Goal: Task Accomplishment & Management: Use online tool/utility

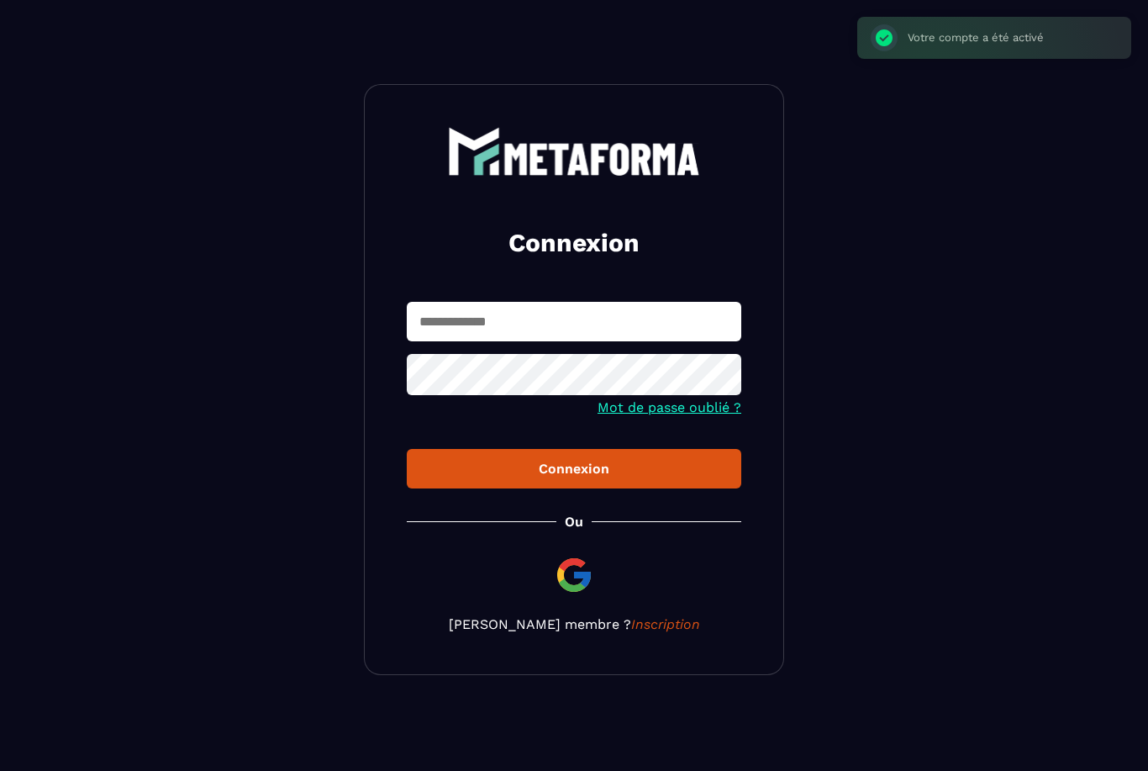
click at [575, 325] on input "text" at bounding box center [574, 321] width 334 height 39
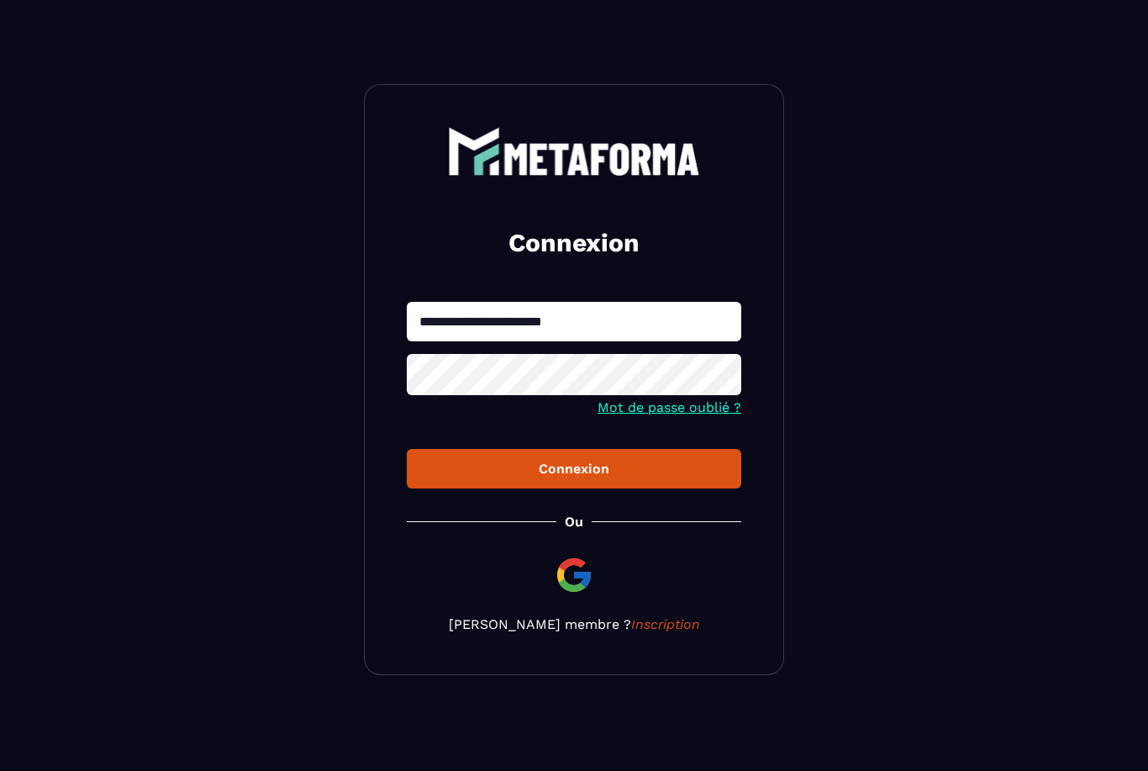
type input "**********"
click at [632, 459] on button "Connexion" at bounding box center [574, 468] width 334 height 39
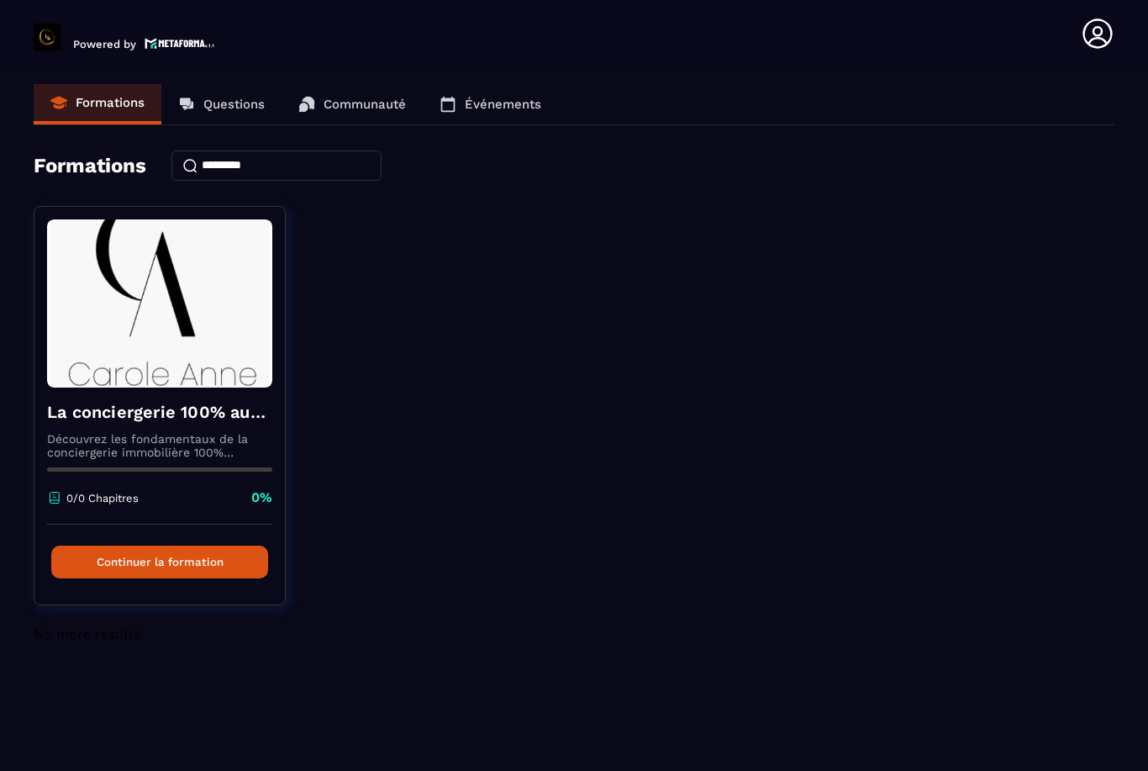
click at [367, 105] on p "Communauté" at bounding box center [365, 104] width 82 height 15
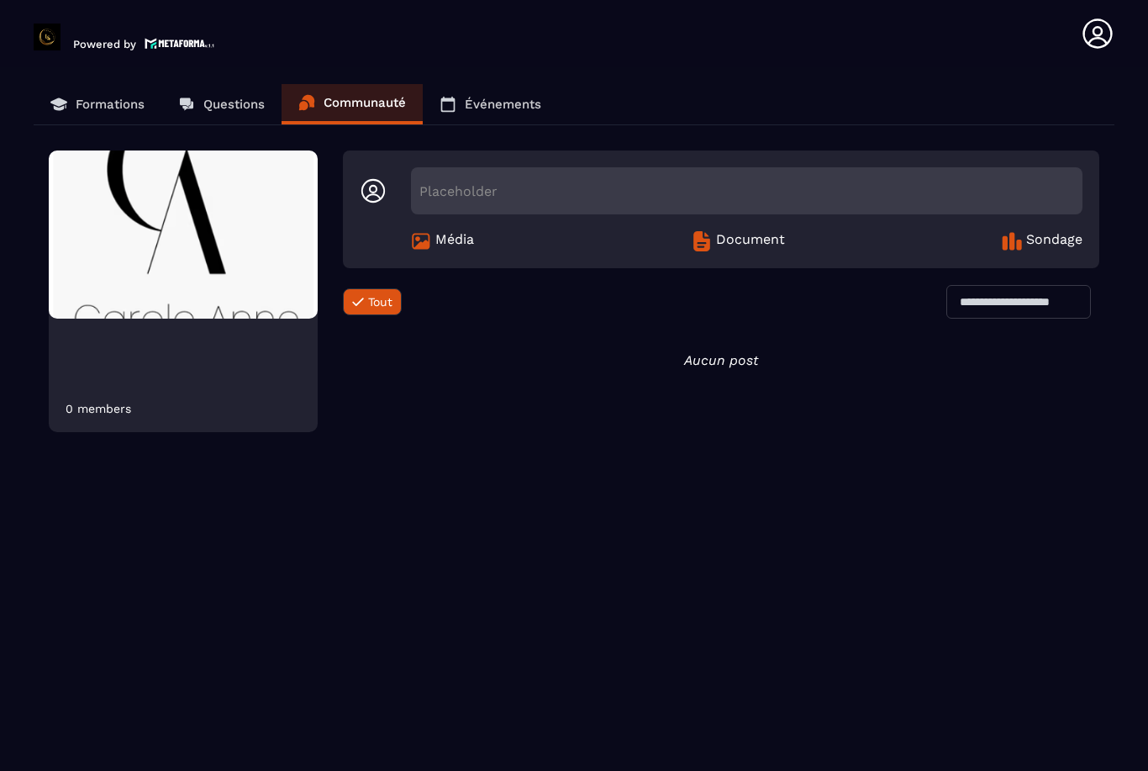
click at [446, 231] on span "Média" at bounding box center [454, 241] width 39 height 20
click at [722, 244] on span "Document" at bounding box center [750, 241] width 69 height 20
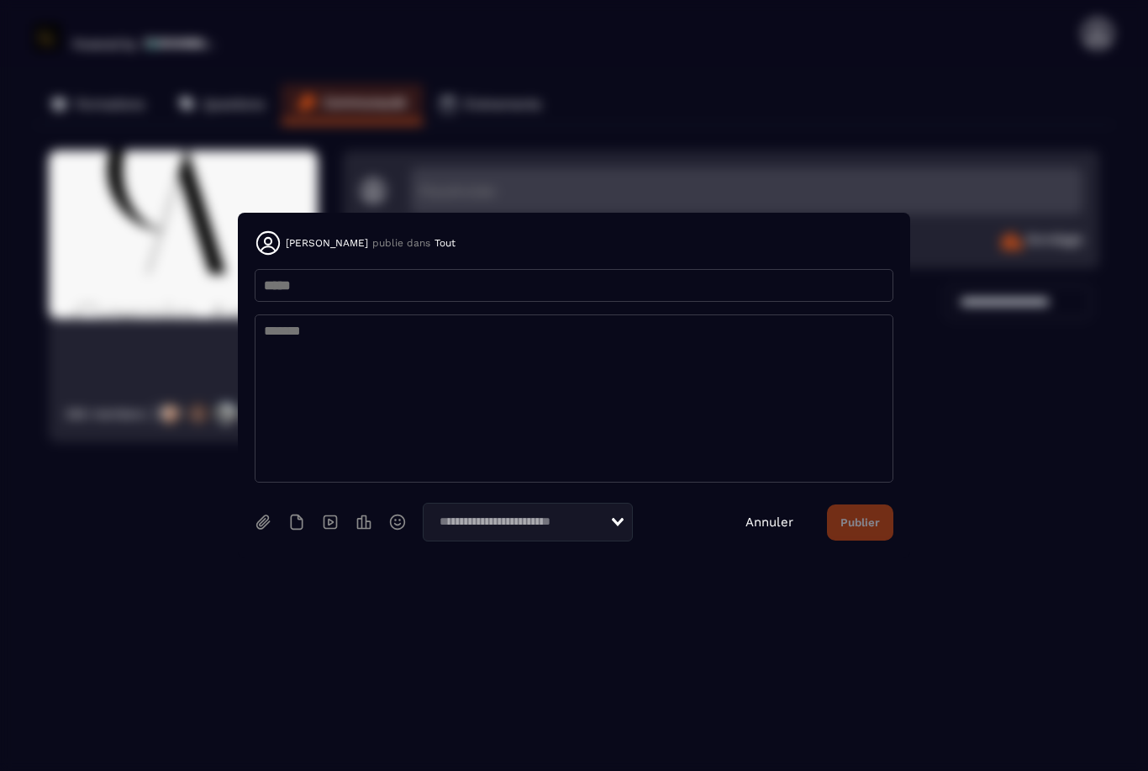
click at [594, 513] on input "Search for option" at bounding box center [522, 522] width 176 height 18
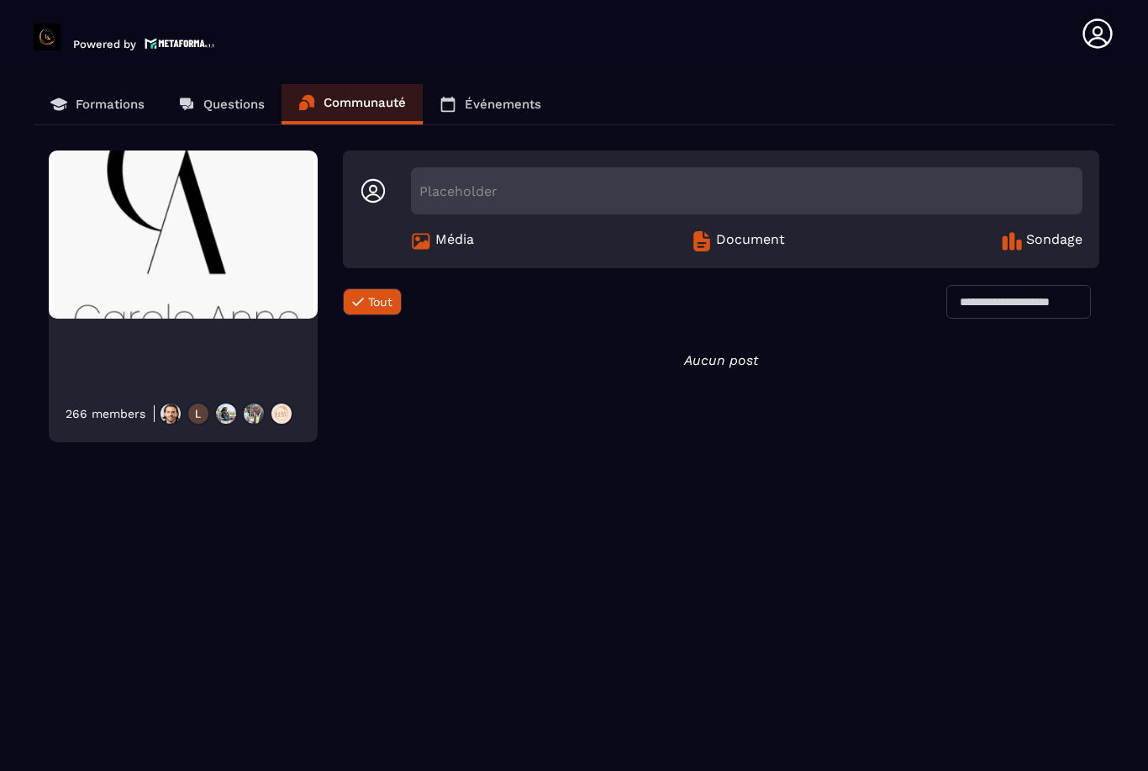
click at [775, 512] on div "Aucun post" at bounding box center [721, 737] width 756 height 771
click at [481, 115] on link "Événements" at bounding box center [490, 104] width 135 height 40
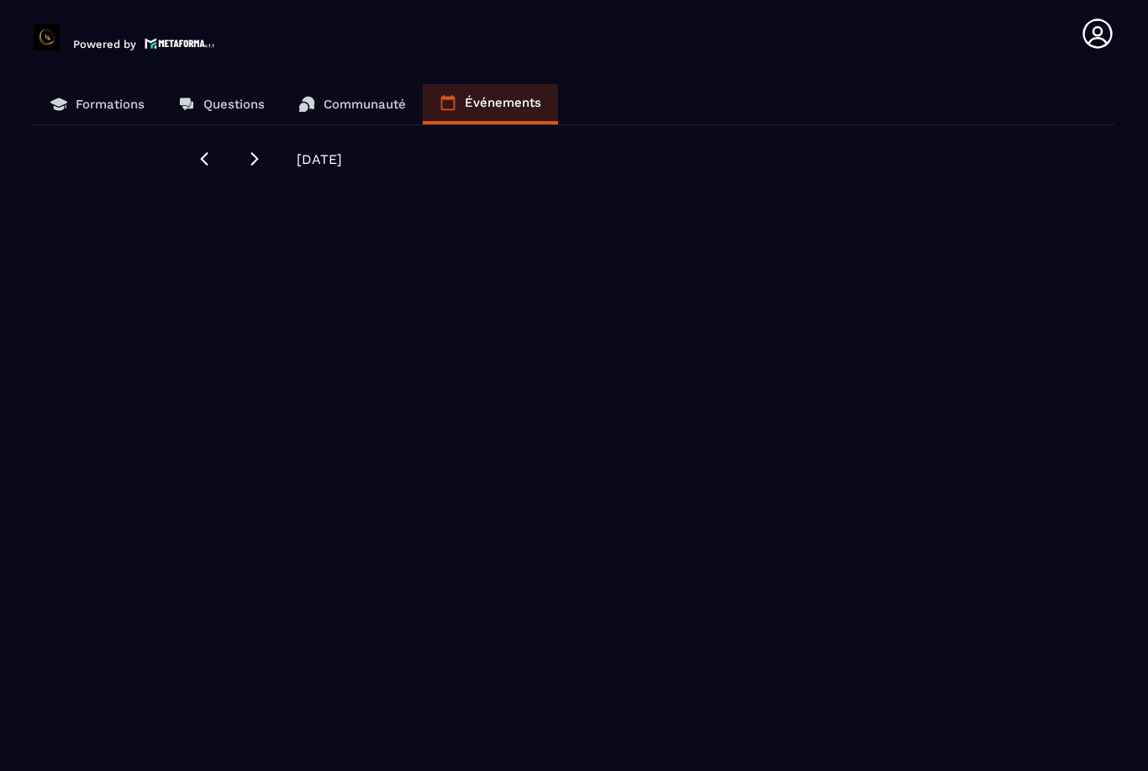
click at [93, 111] on p "Formations" at bounding box center [110, 104] width 69 height 15
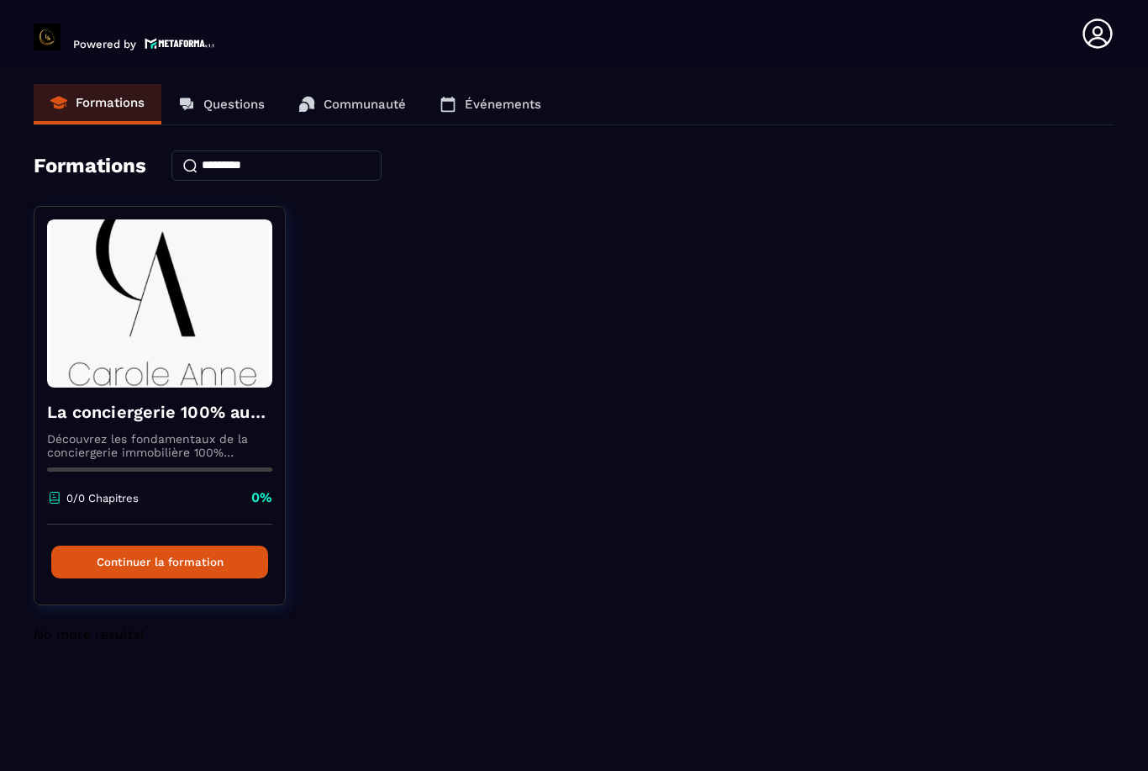
click at [149, 560] on button "Continuer la formation" at bounding box center [159, 561] width 217 height 33
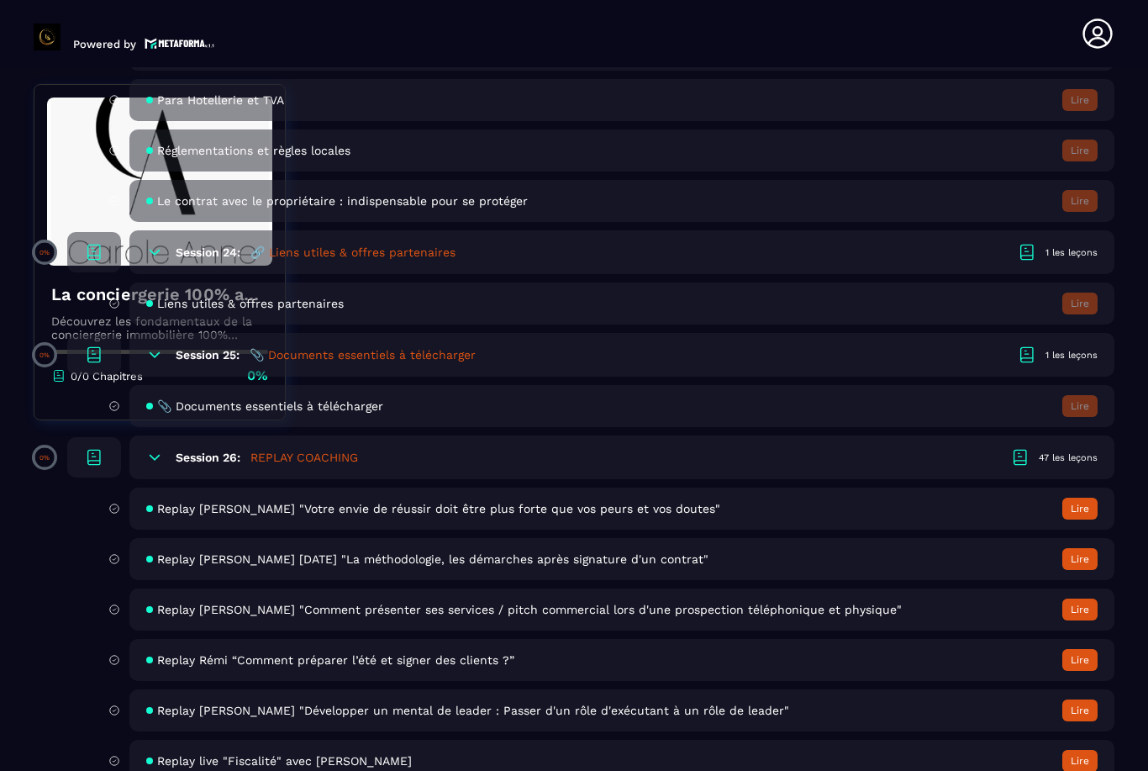
scroll to position [5106, 0]
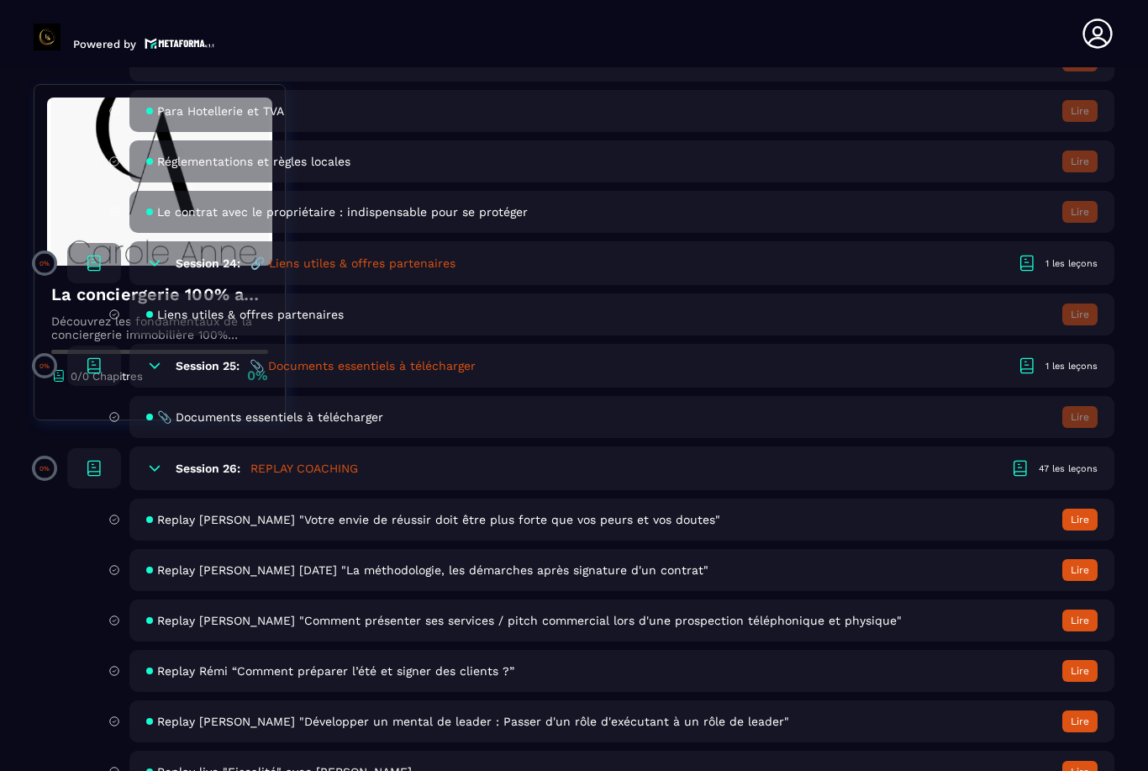
click at [197, 424] on span "📎 Documents essentiels à télécharger" at bounding box center [270, 416] width 226 height 13
click at [302, 374] on h5 "📎 Documents essentiels à télécharger" at bounding box center [363, 365] width 226 height 17
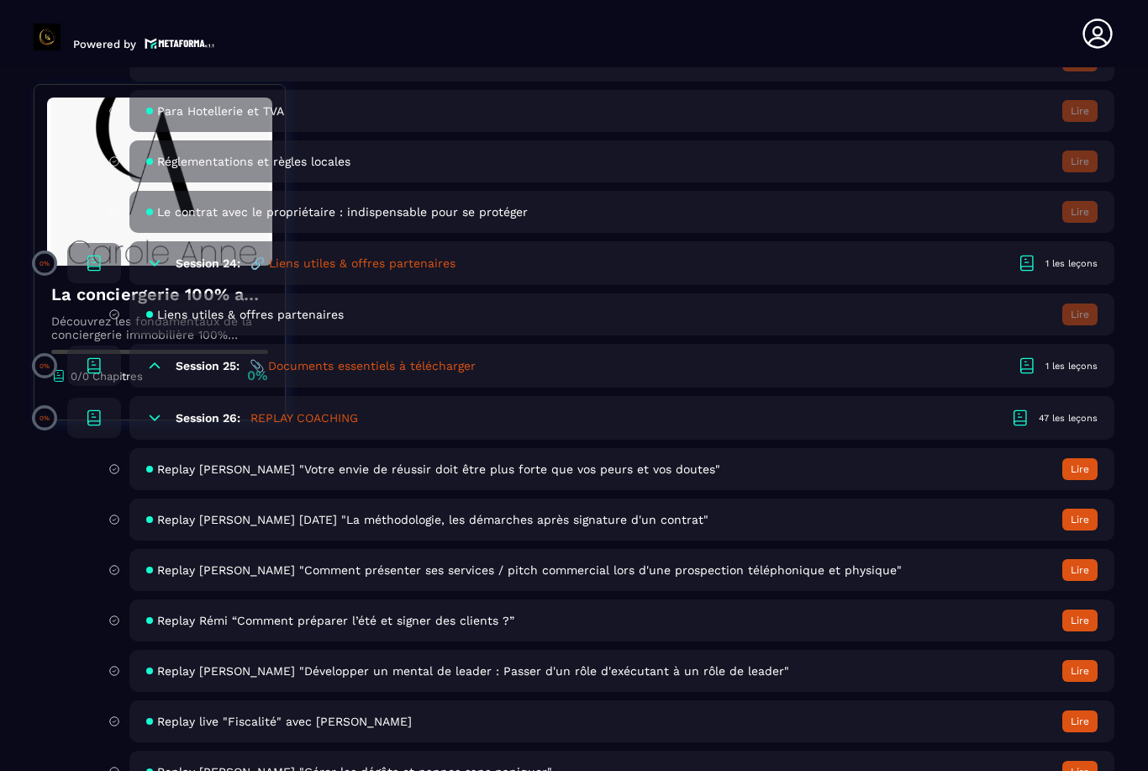
click at [322, 374] on h5 "📎 Documents essentiels à télécharger" at bounding box center [363, 365] width 226 height 17
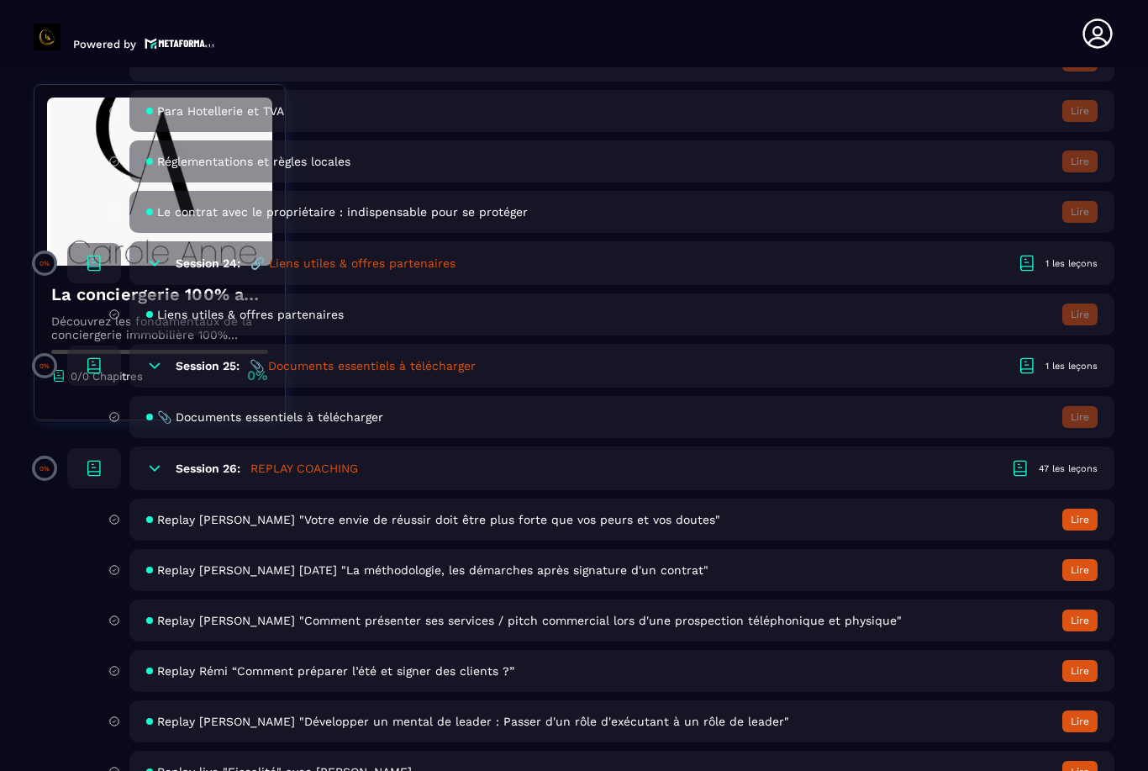
click at [109, 424] on icon at bounding box center [114, 416] width 12 height 15
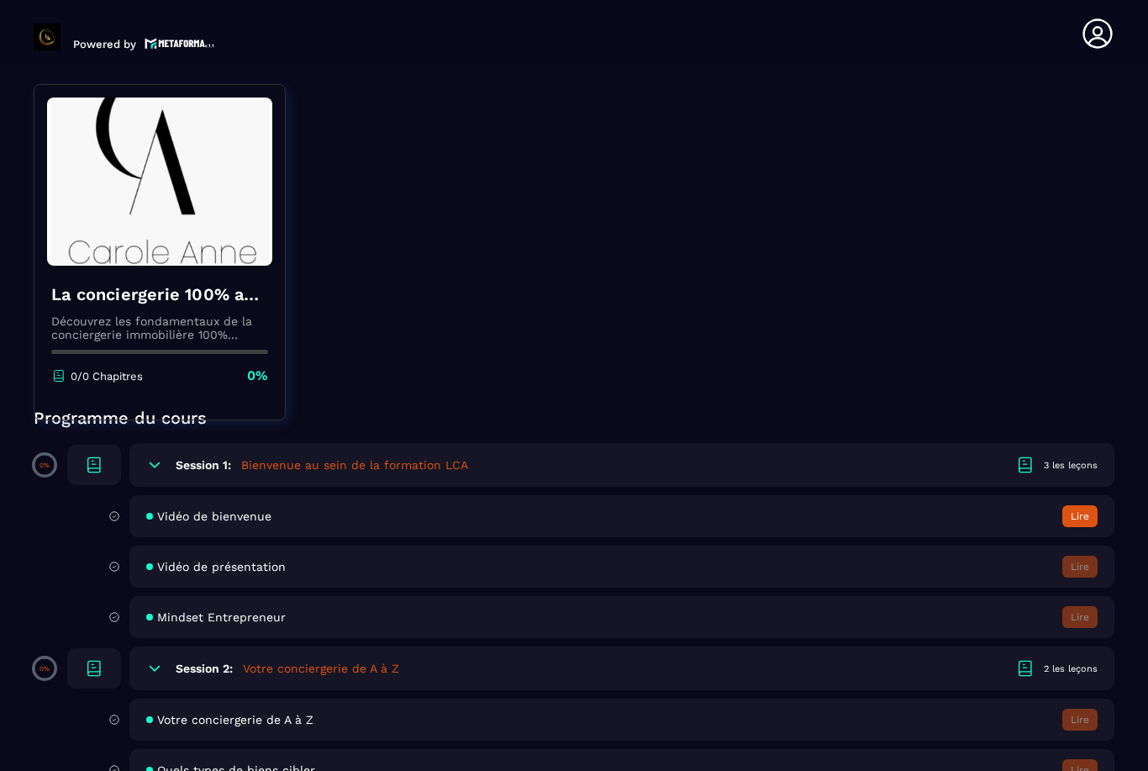
scroll to position [215, 0]
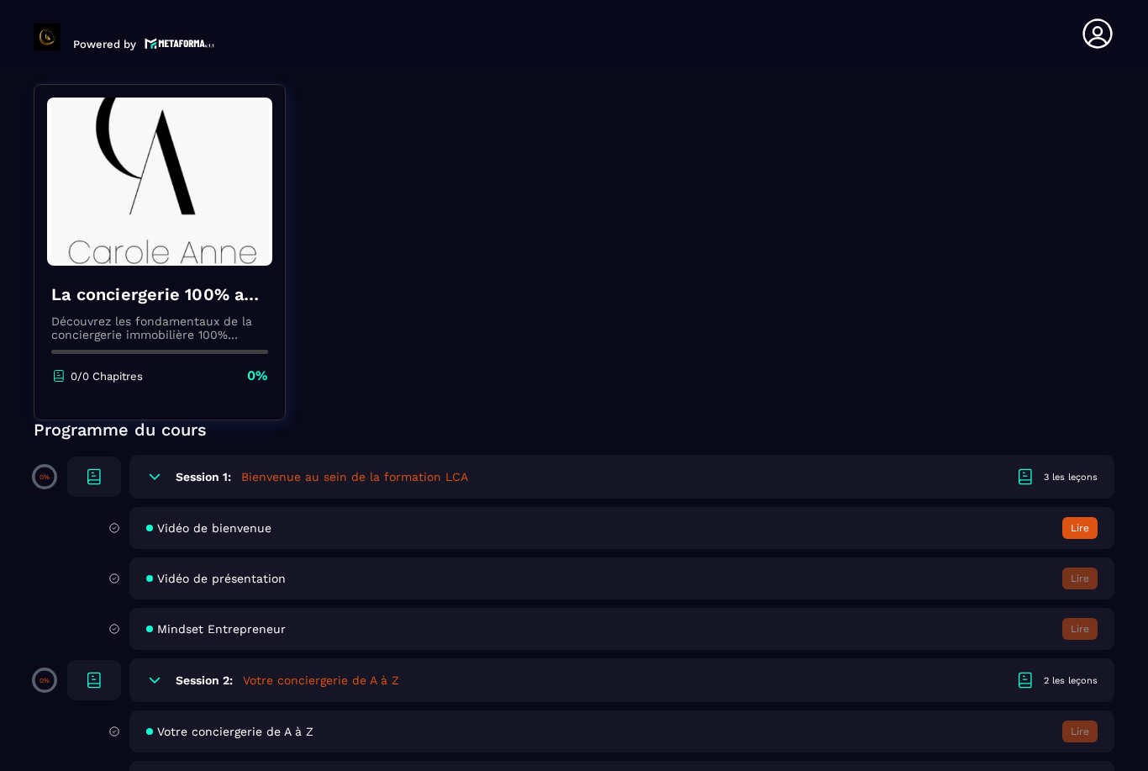
click at [1073, 513] on div "Vidéo de bienvenue Lire" at bounding box center [621, 528] width 985 height 42
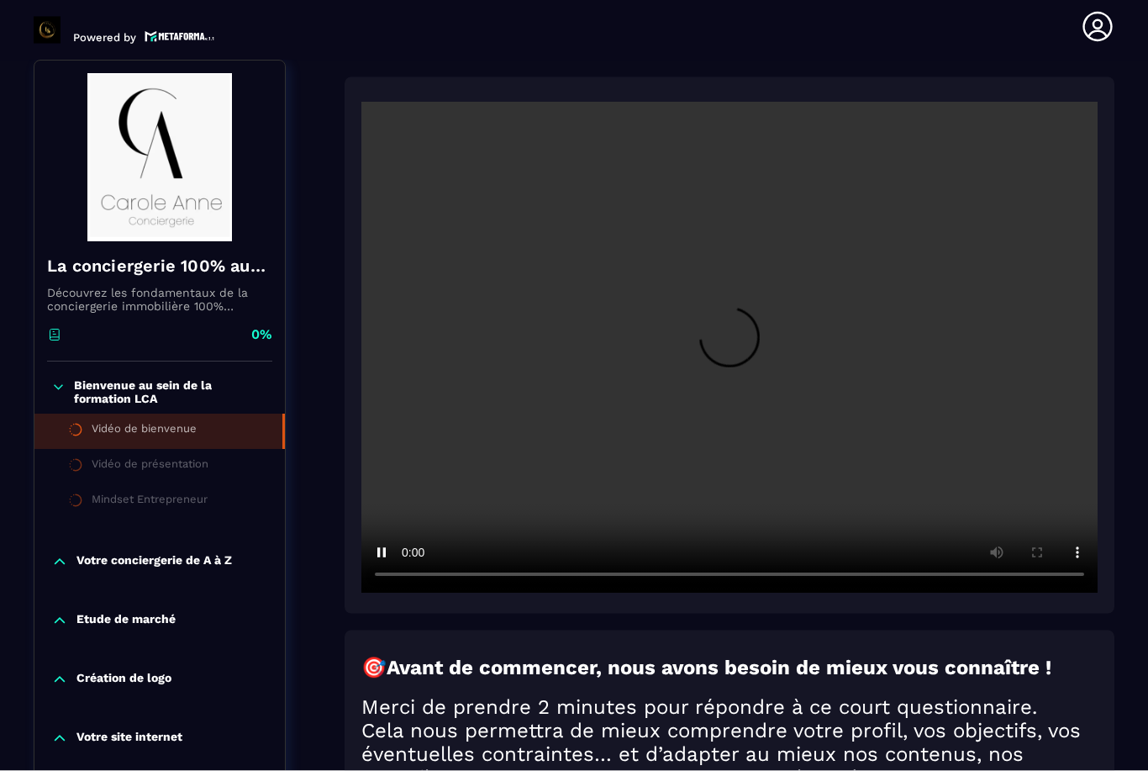
scroll to position [54, 0]
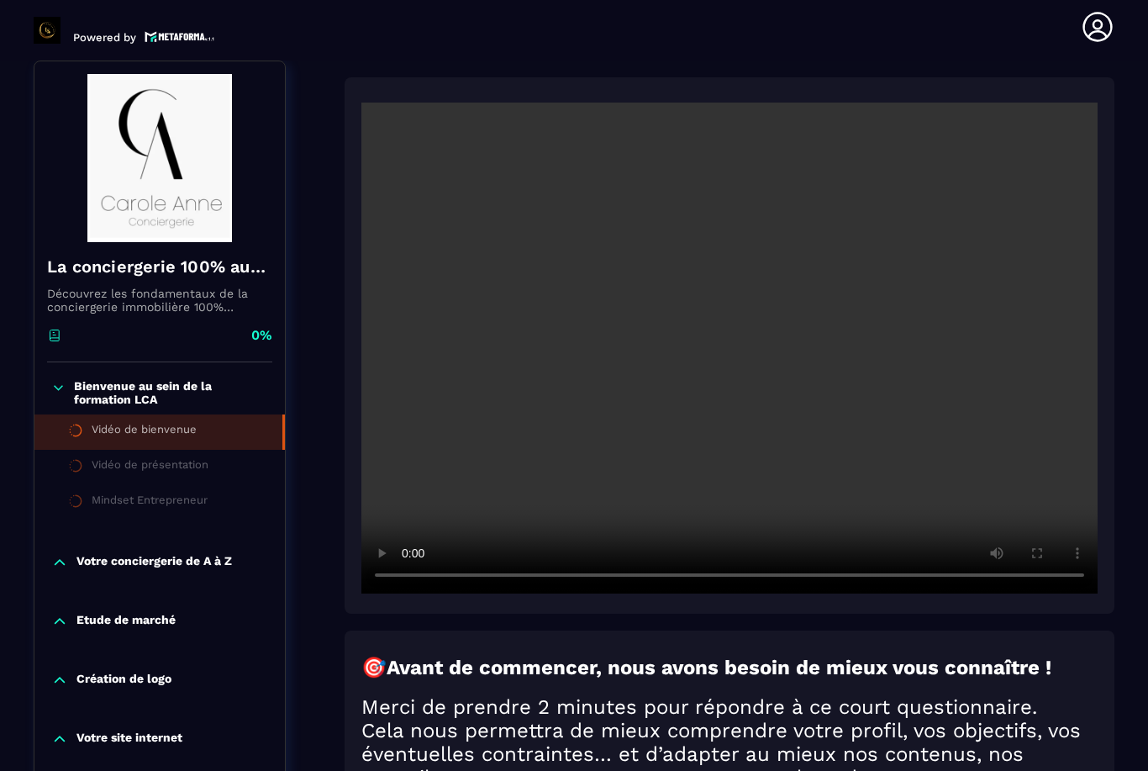
click at [716, 301] on video at bounding box center [729, 348] width 736 height 491
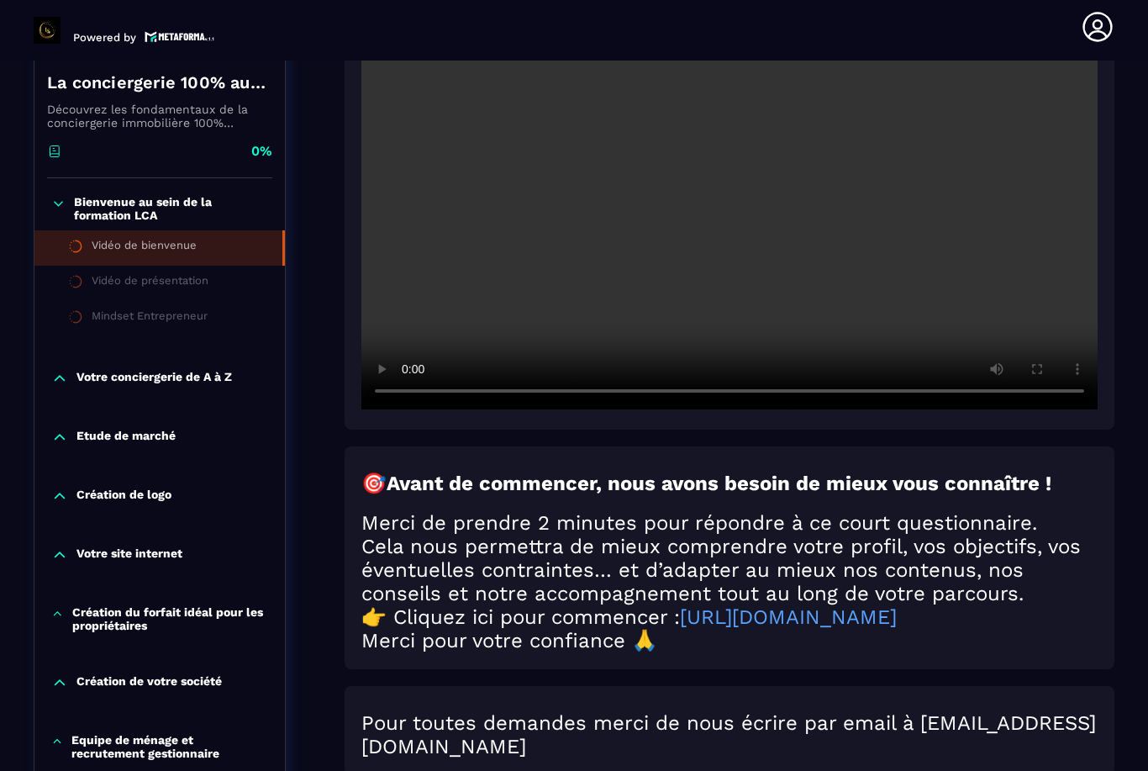
scroll to position [359, 0]
click at [899, 226] on video at bounding box center [729, 163] width 736 height 491
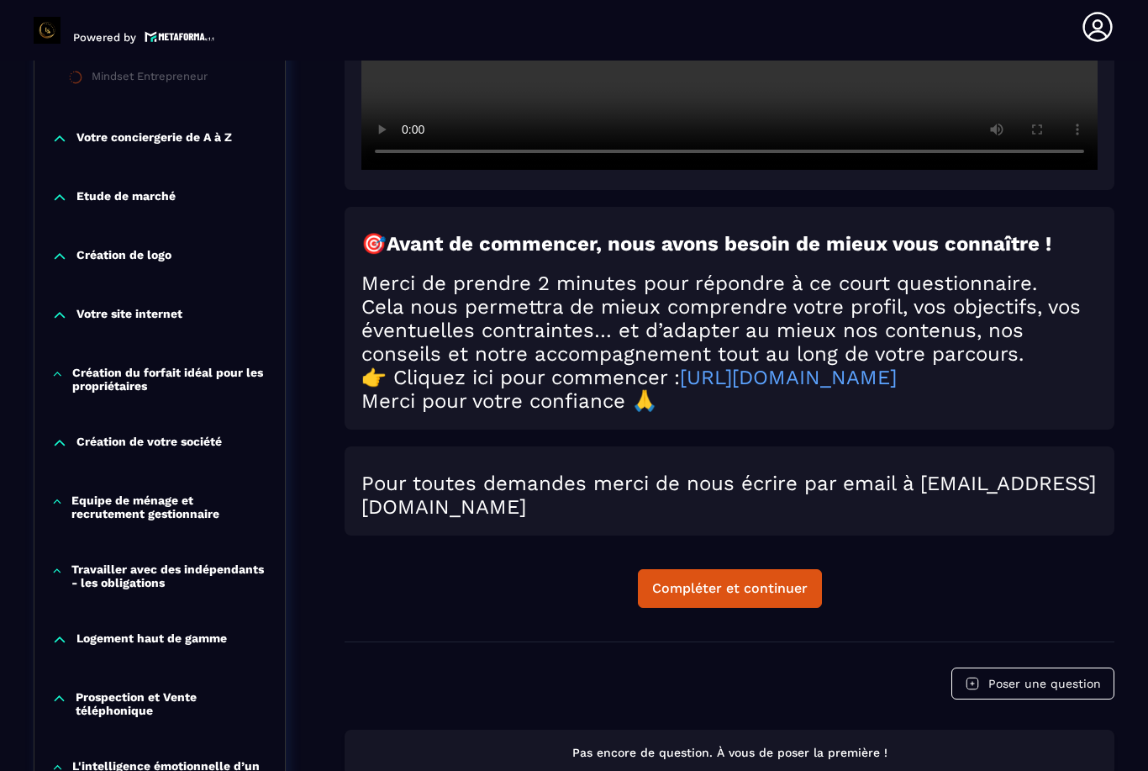
scroll to position [597, 0]
click at [780, 570] on button "Compléter et continuer" at bounding box center [730, 589] width 184 height 39
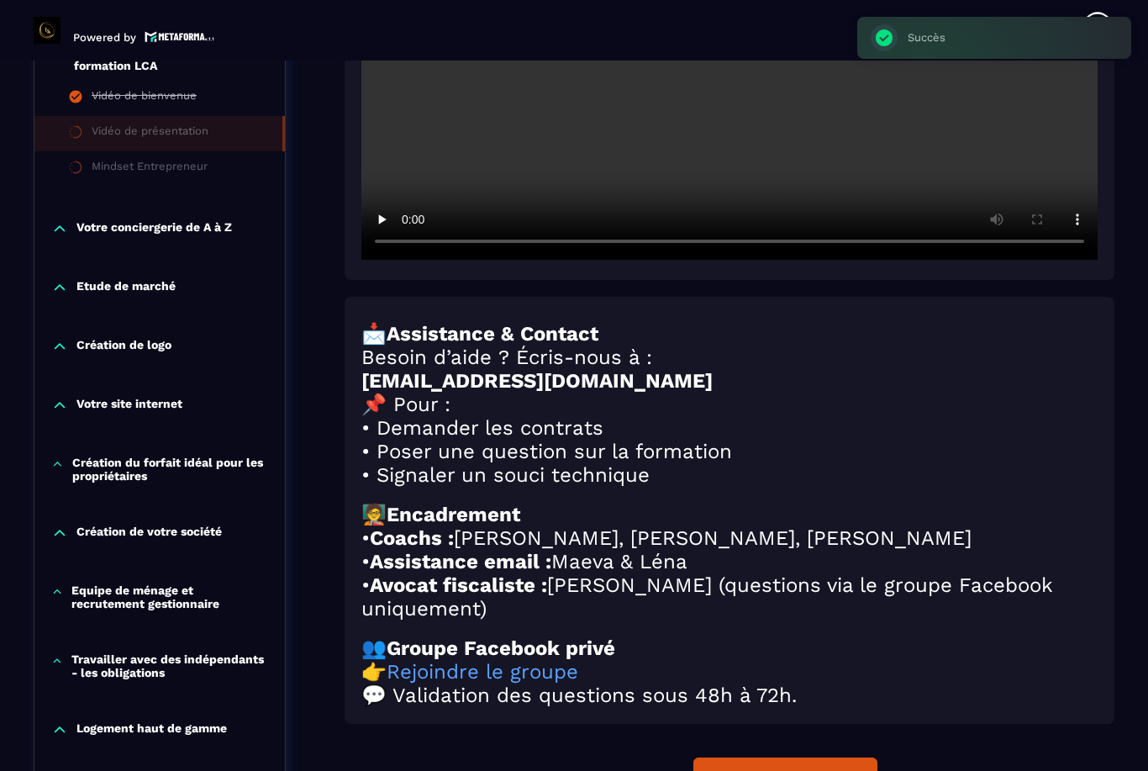
scroll to position [509, 0]
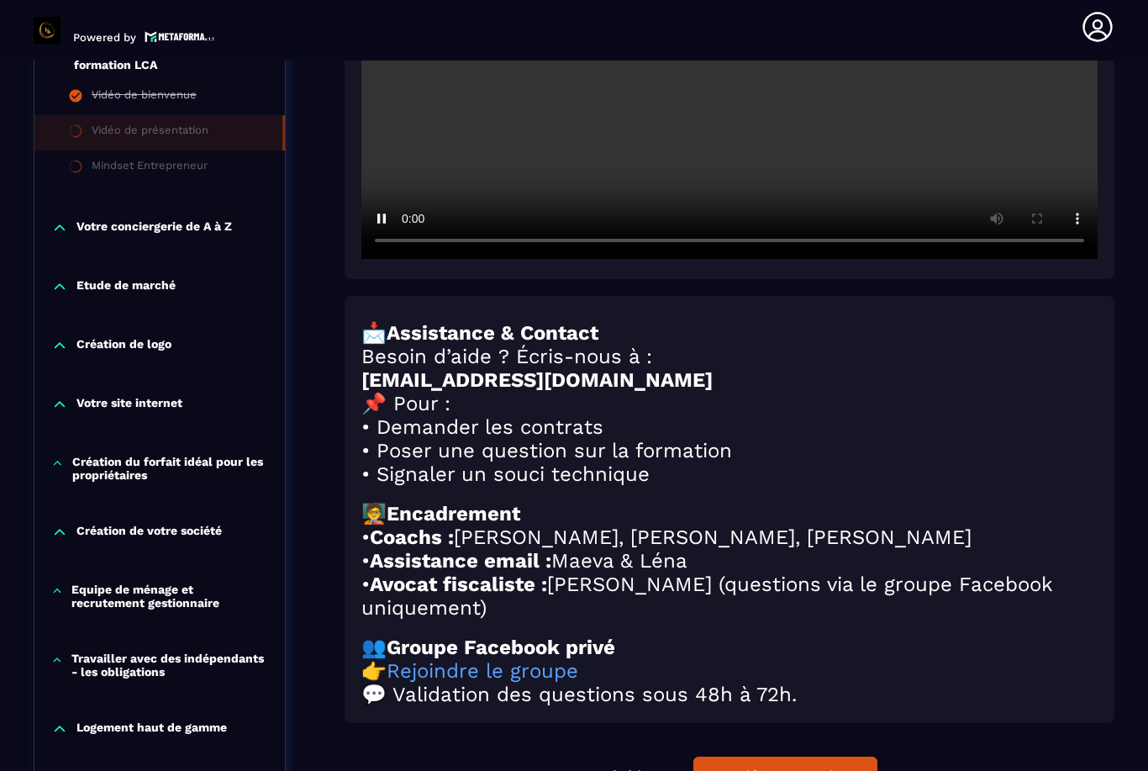
click at [726, 105] on video at bounding box center [729, 13] width 736 height 491
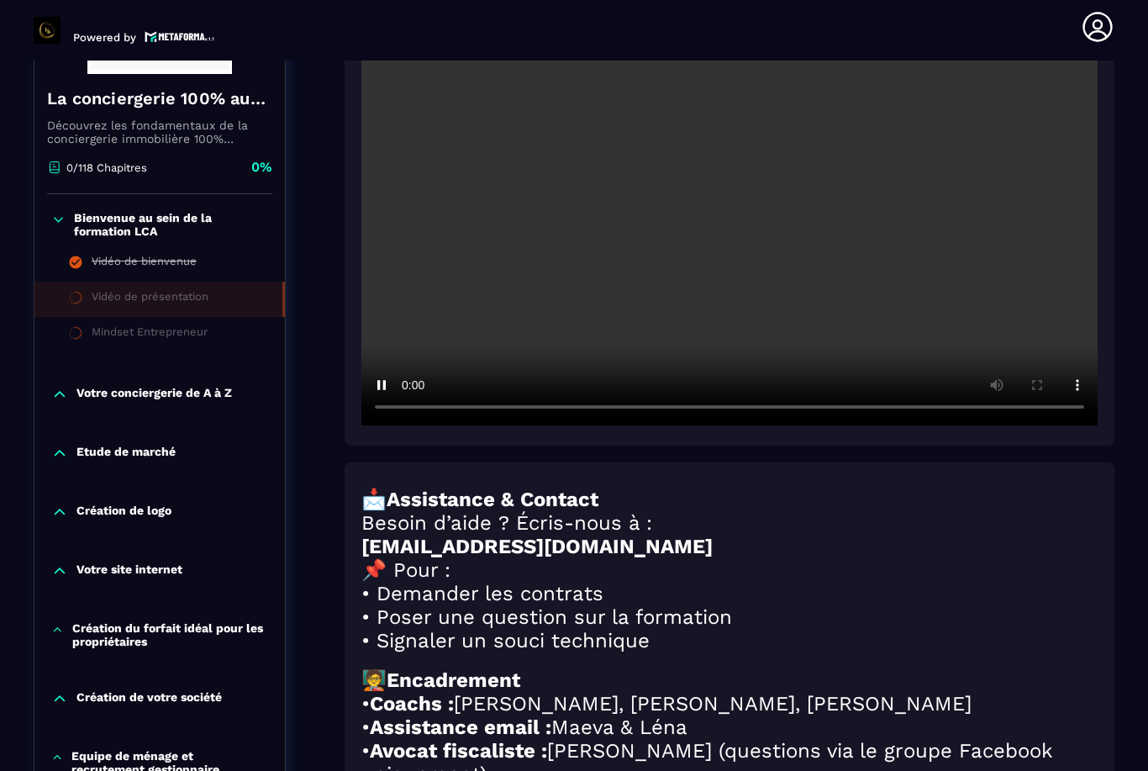
scroll to position [345, 0]
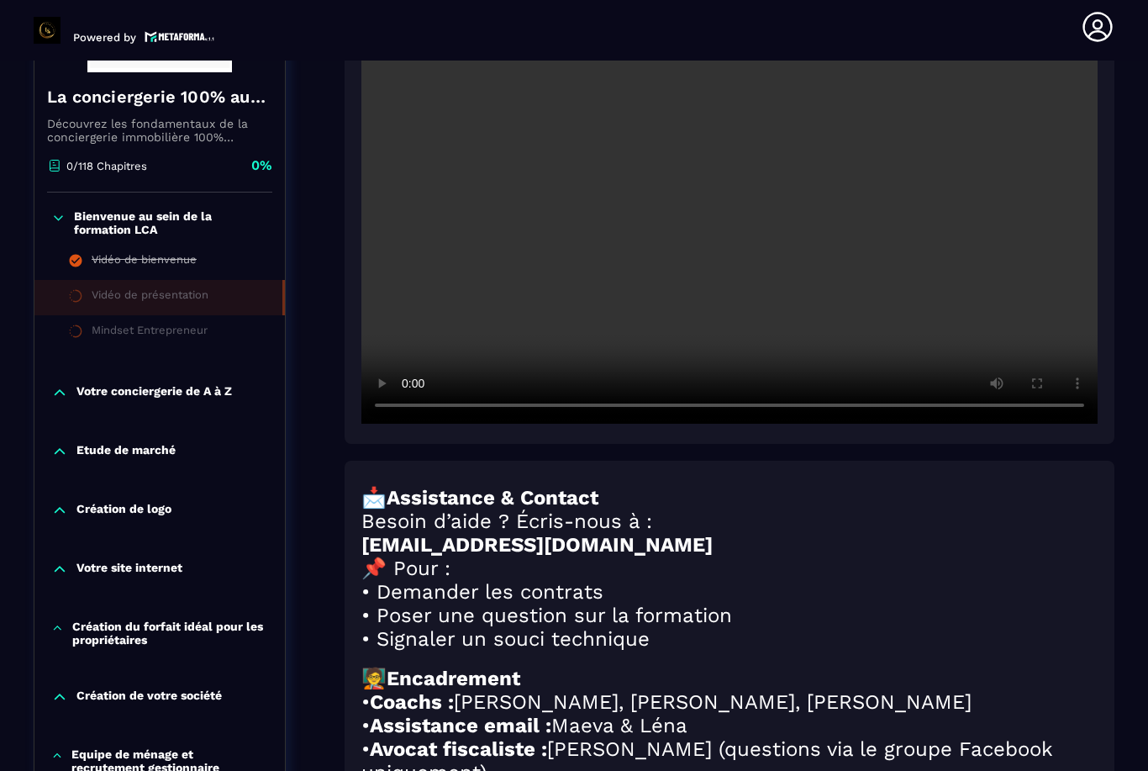
click at [560, 286] on video at bounding box center [729, 178] width 736 height 491
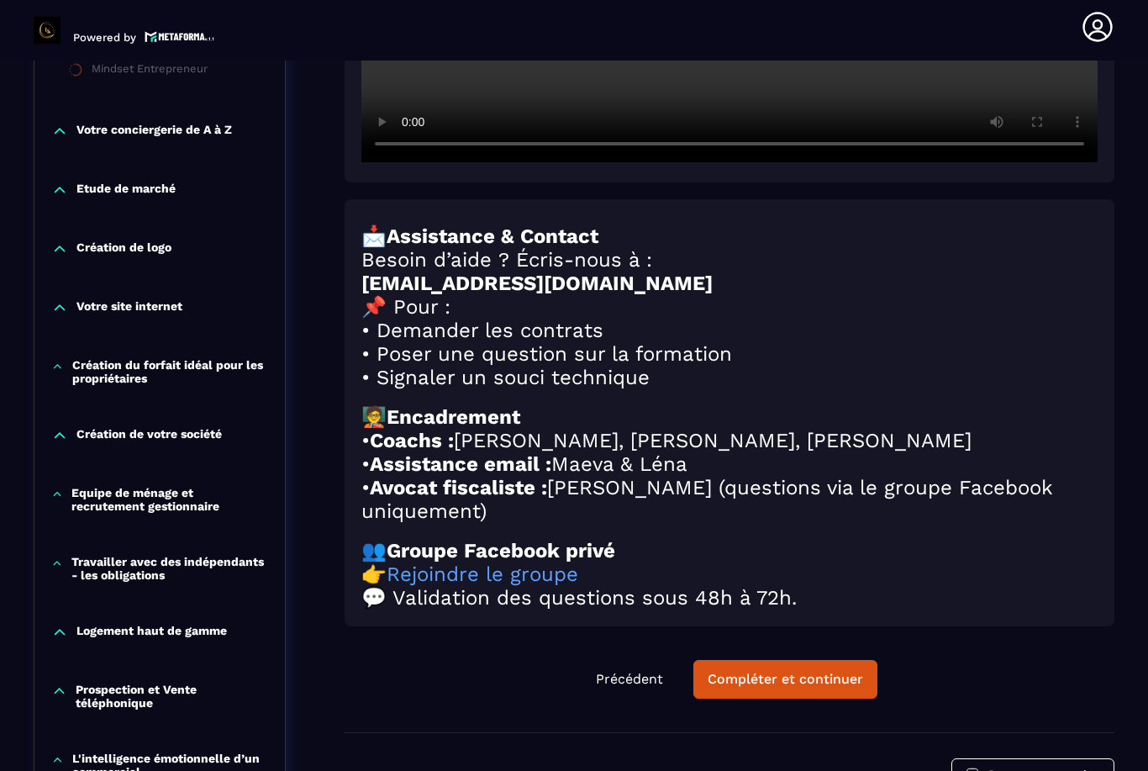
scroll to position [630, 0]
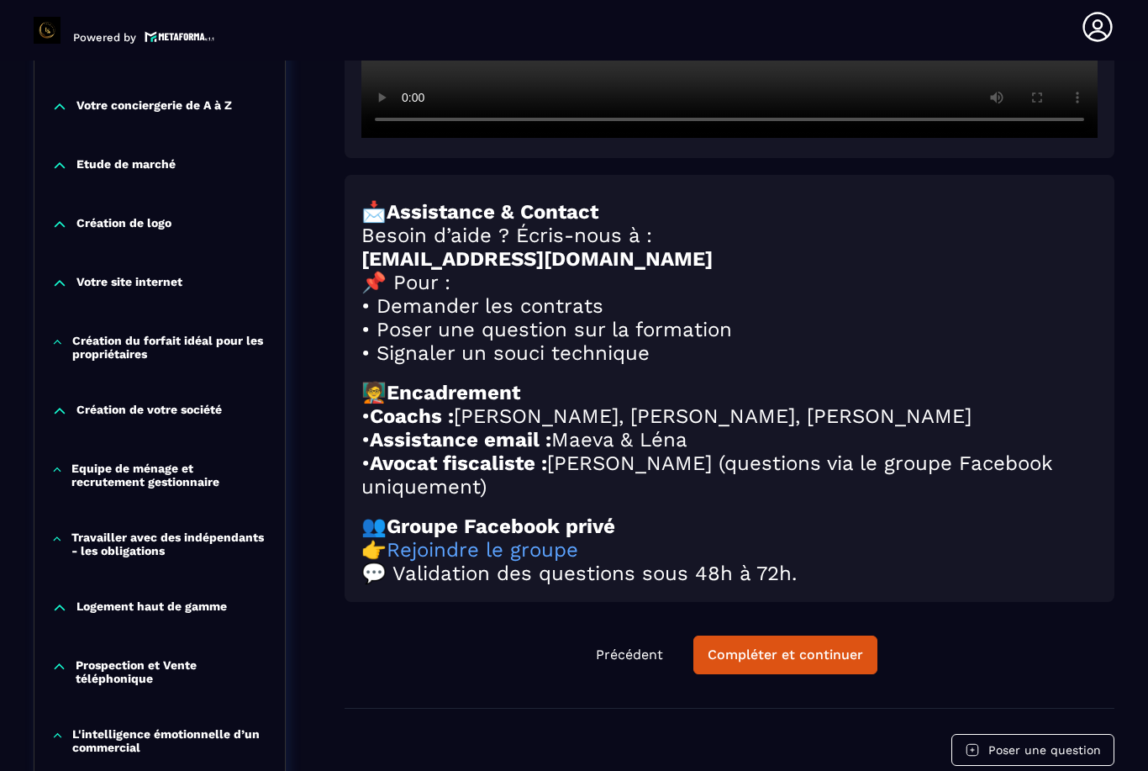
click at [828, 646] on div "Compléter et continuer" at bounding box center [785, 654] width 155 height 17
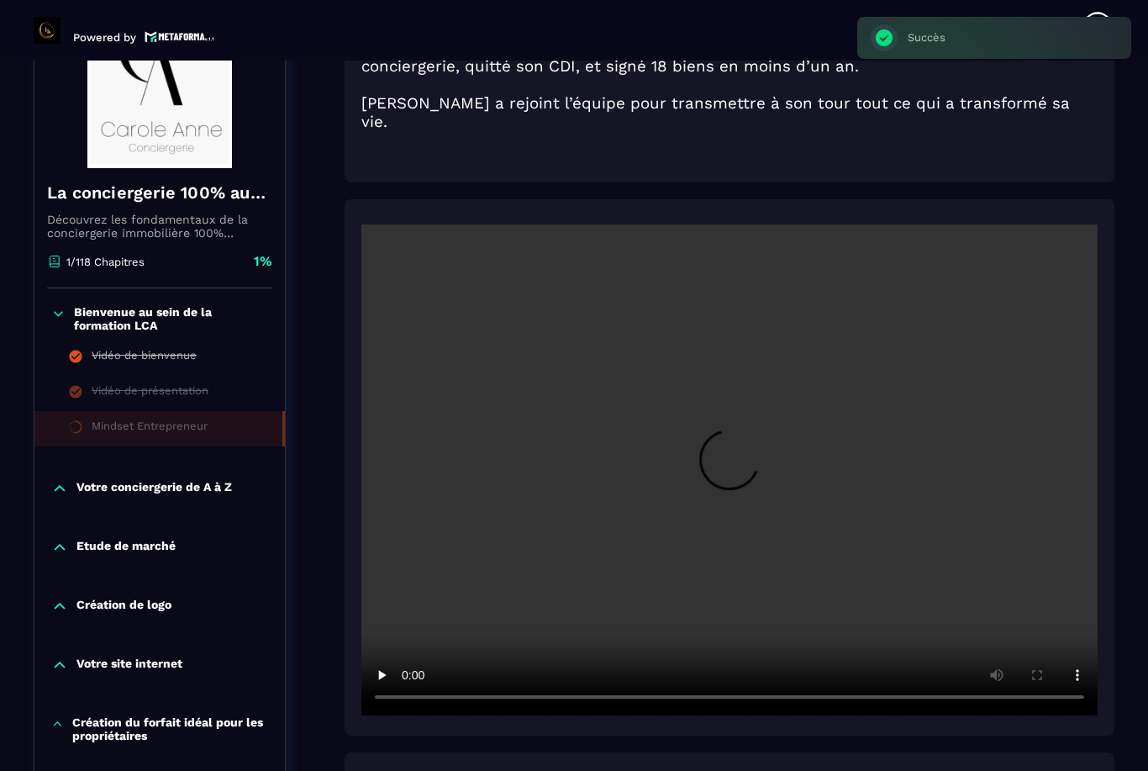
scroll to position [175, 0]
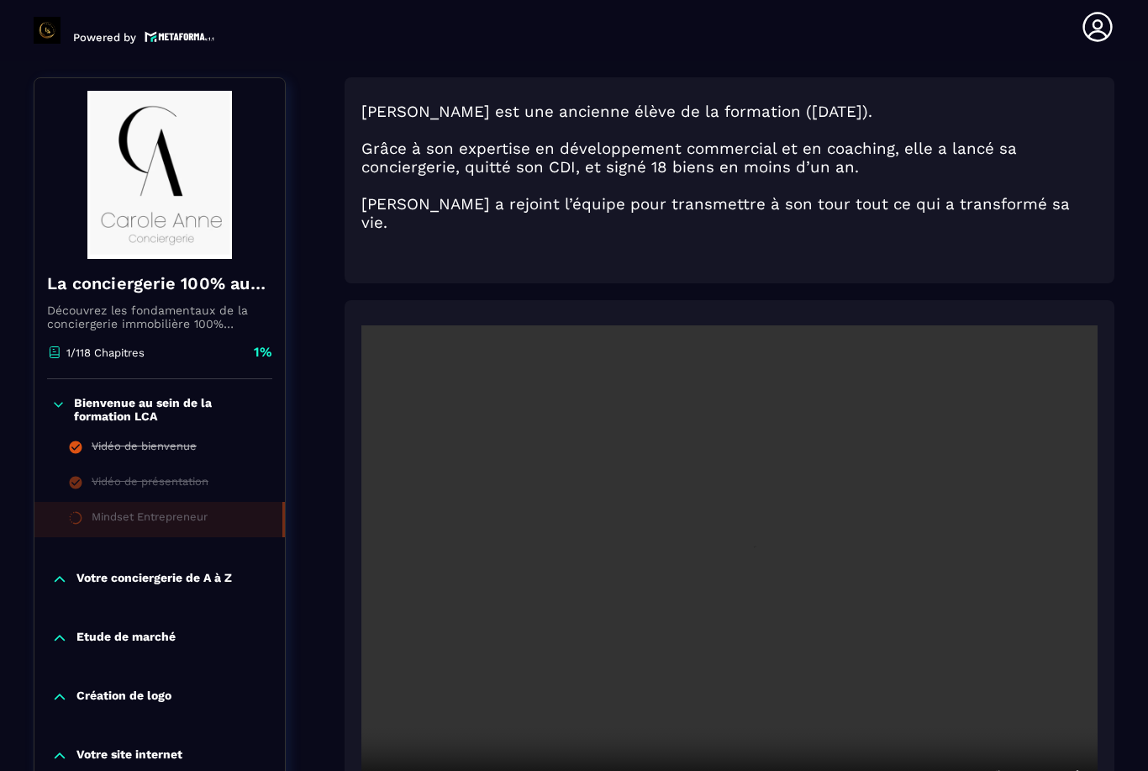
click at [732, 506] on video at bounding box center [729, 570] width 736 height 491
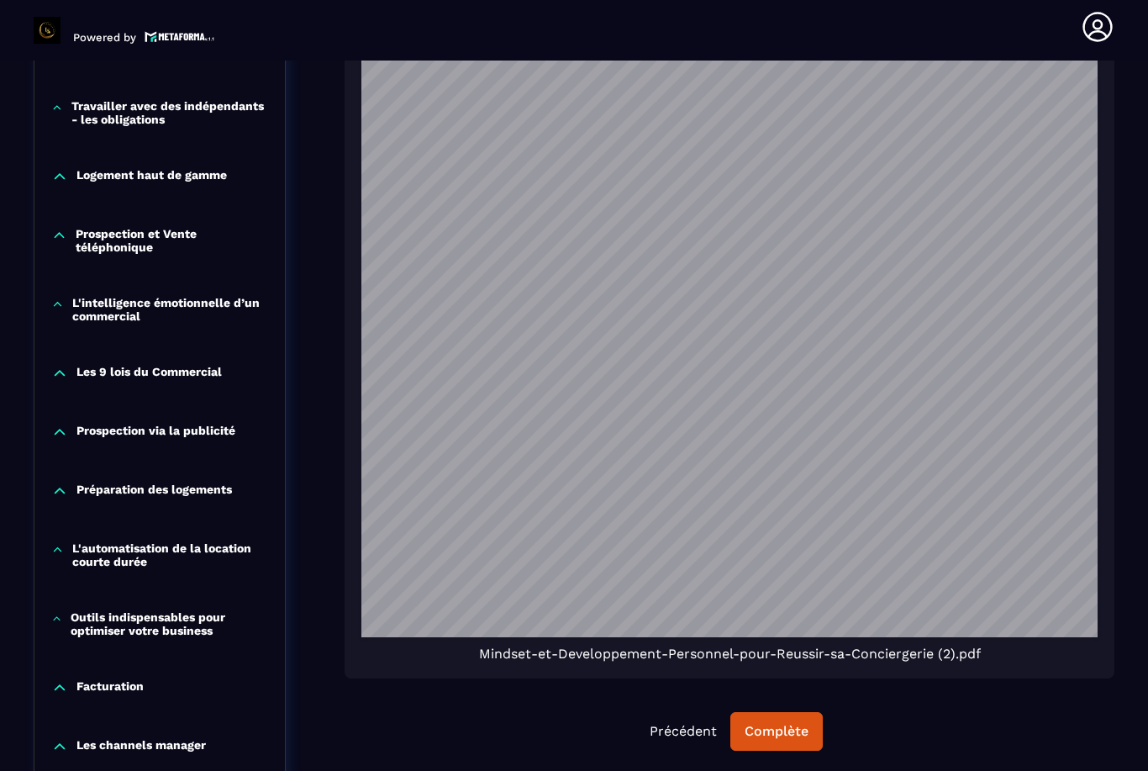
scroll to position [1091, 0]
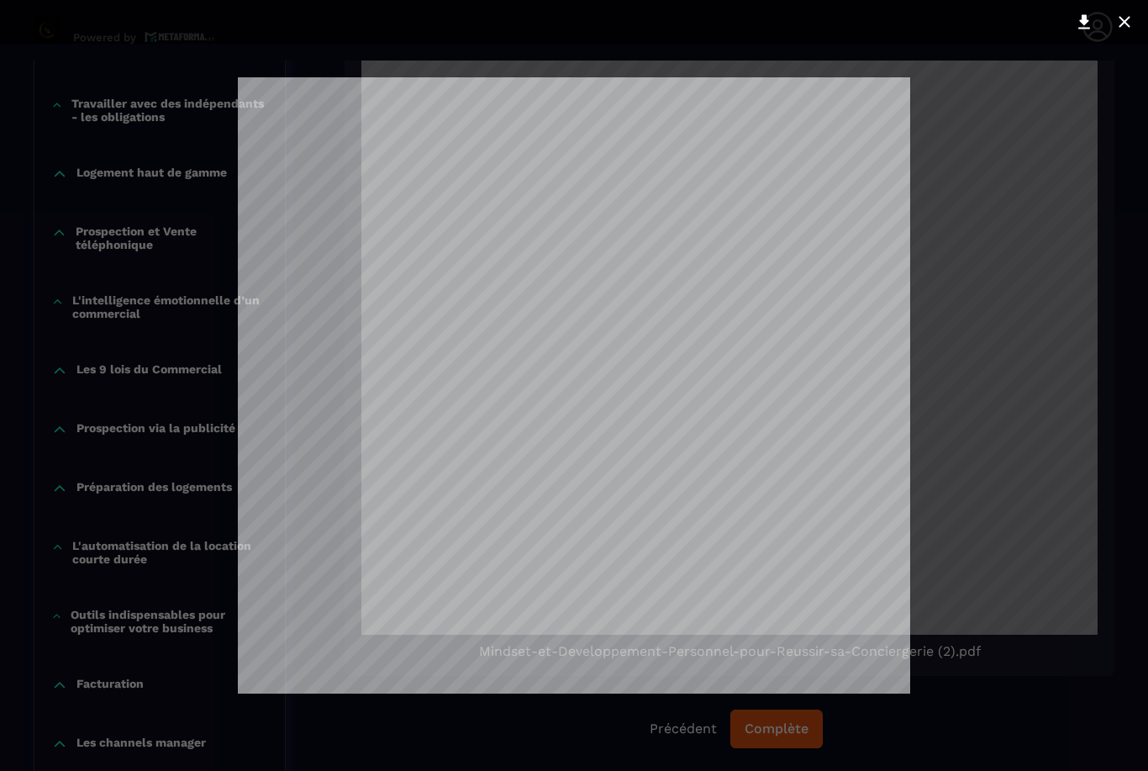
click at [1076, 24] on icon at bounding box center [1084, 22] width 20 height 20
